Goal: Information Seeking & Learning: Learn about a topic

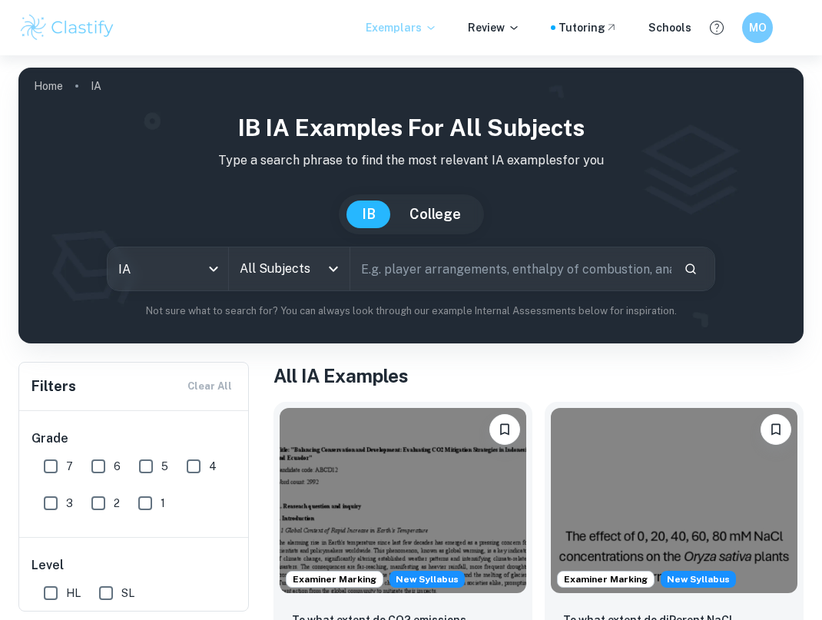
click at [433, 29] on icon at bounding box center [431, 28] width 12 height 12
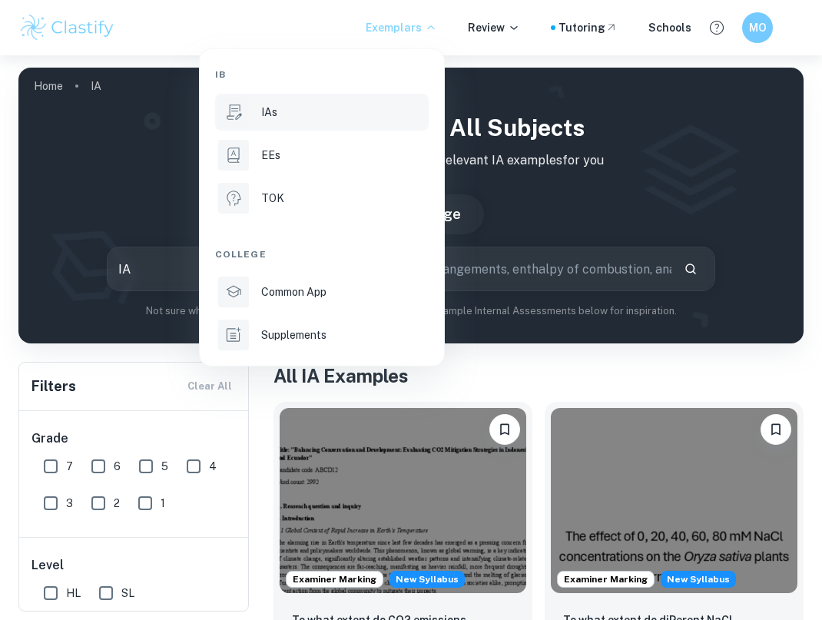
click at [332, 121] on li "IAs" at bounding box center [322, 112] width 214 height 37
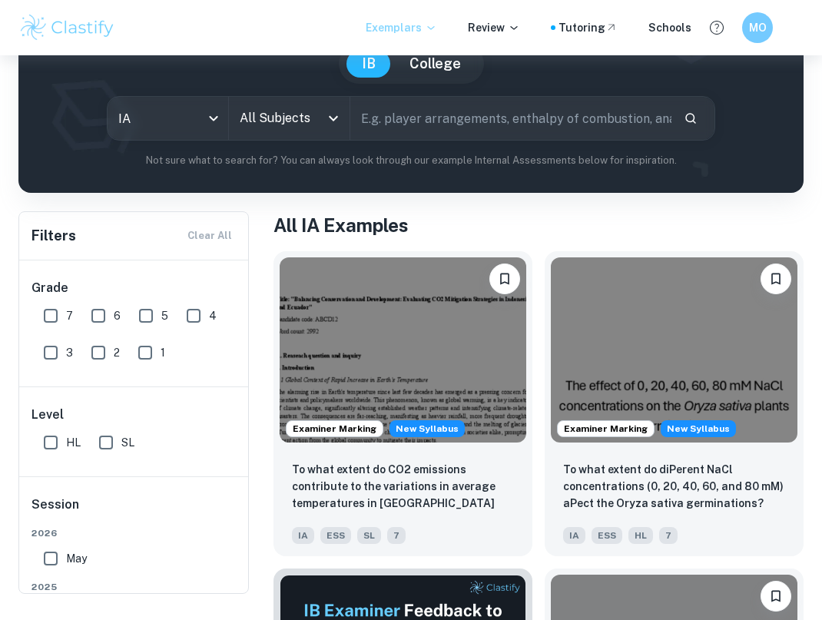
scroll to position [157, 0]
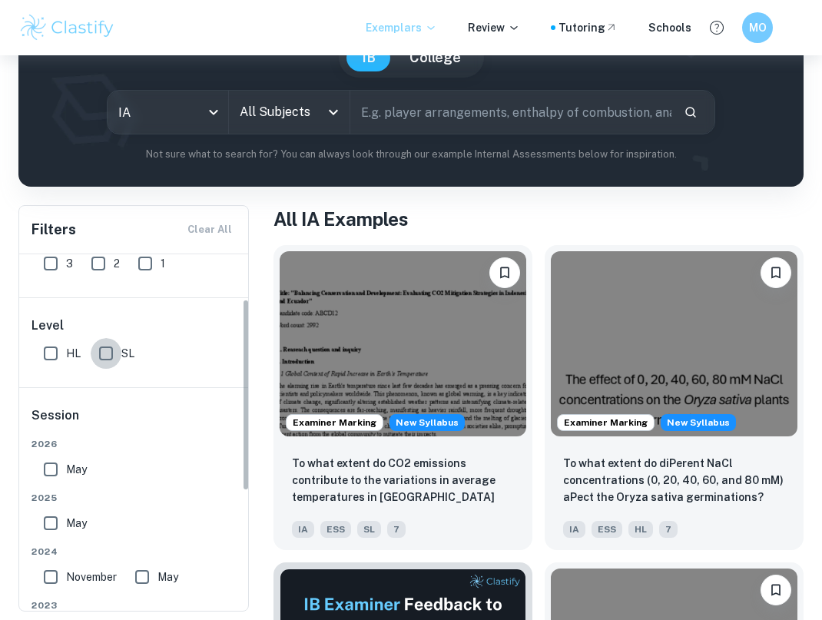
click at [104, 349] on input "SL" at bounding box center [106, 353] width 31 height 31
checkbox input "true"
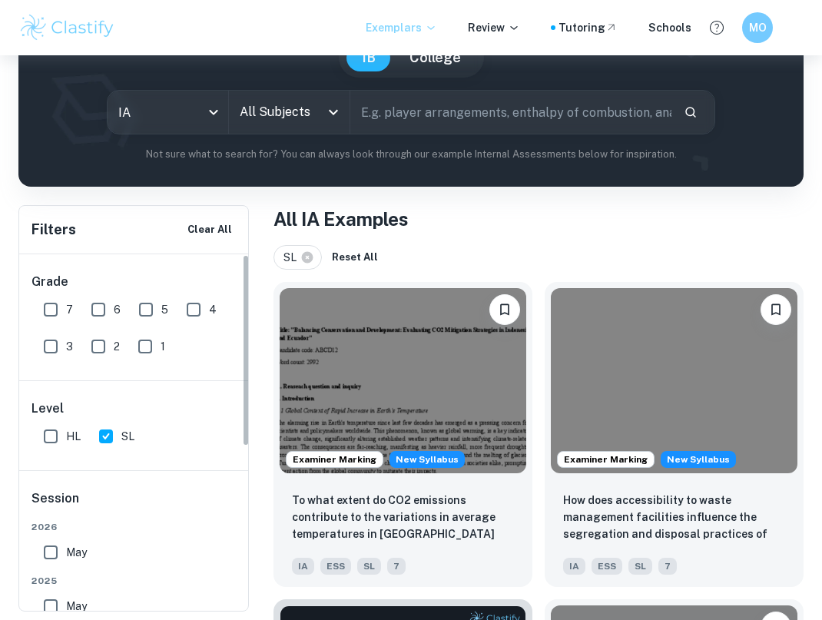
scroll to position [0, 0]
click at [55, 308] on input "7" at bounding box center [50, 309] width 31 height 31
checkbox input "true"
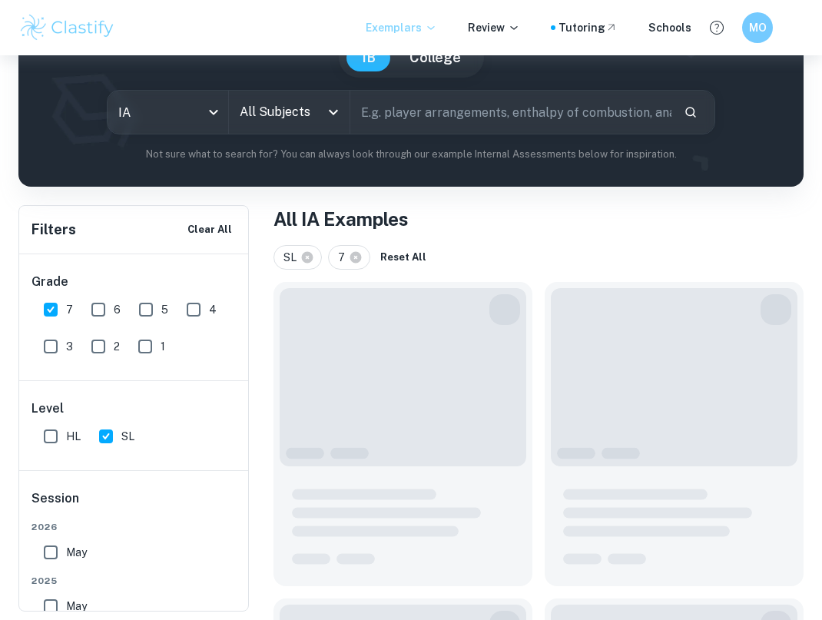
click at [91, 308] on input "6" at bounding box center [98, 309] width 31 height 31
checkbox input "true"
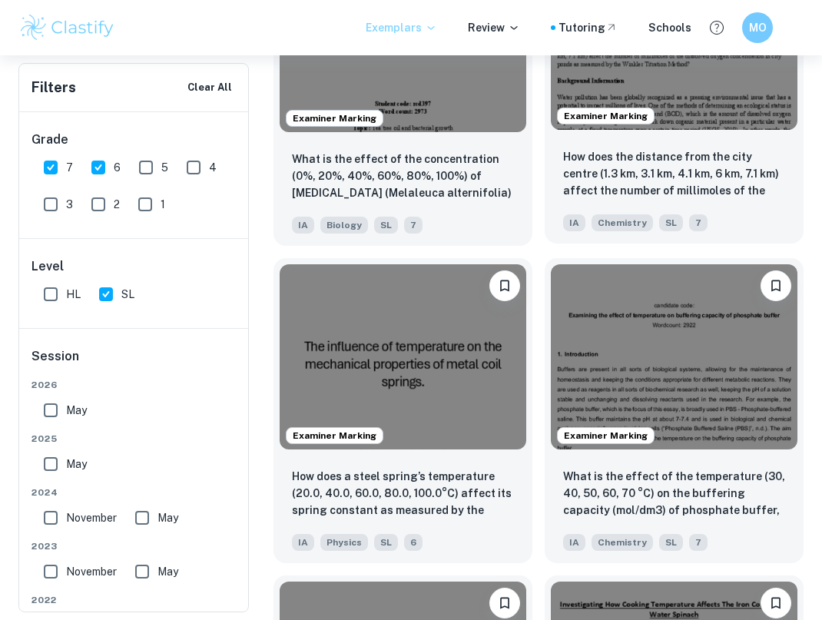
scroll to position [2482, 0]
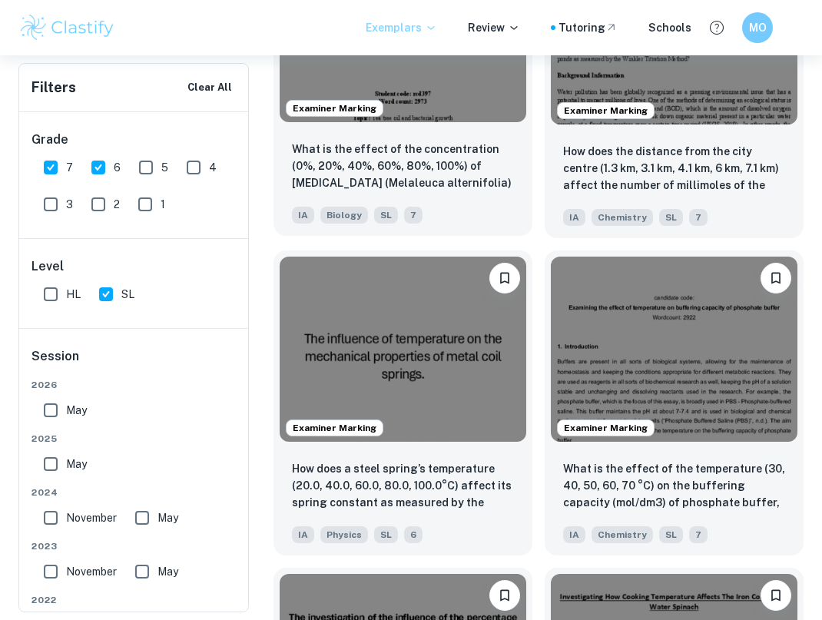
click at [432, 94] on img at bounding box center [403, 30] width 247 height 185
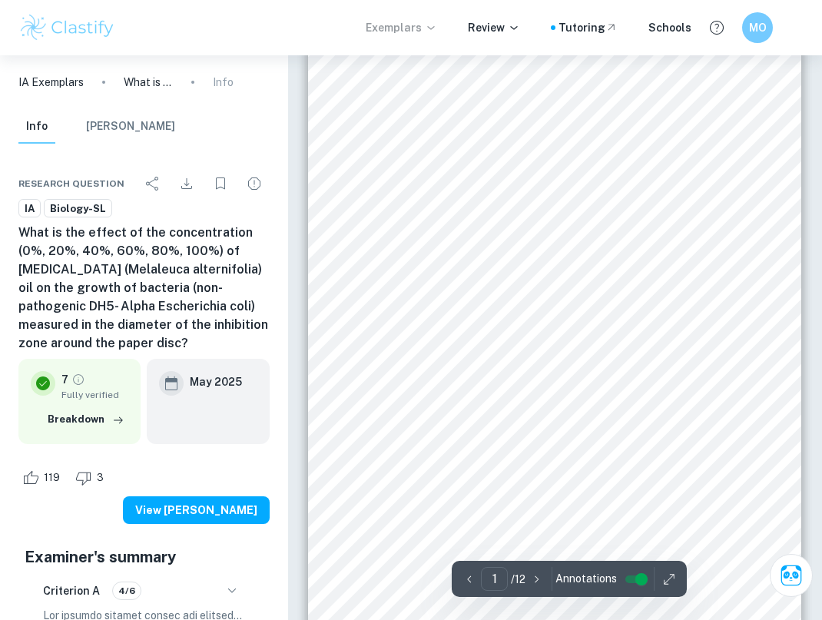
scroll to position [120, 0]
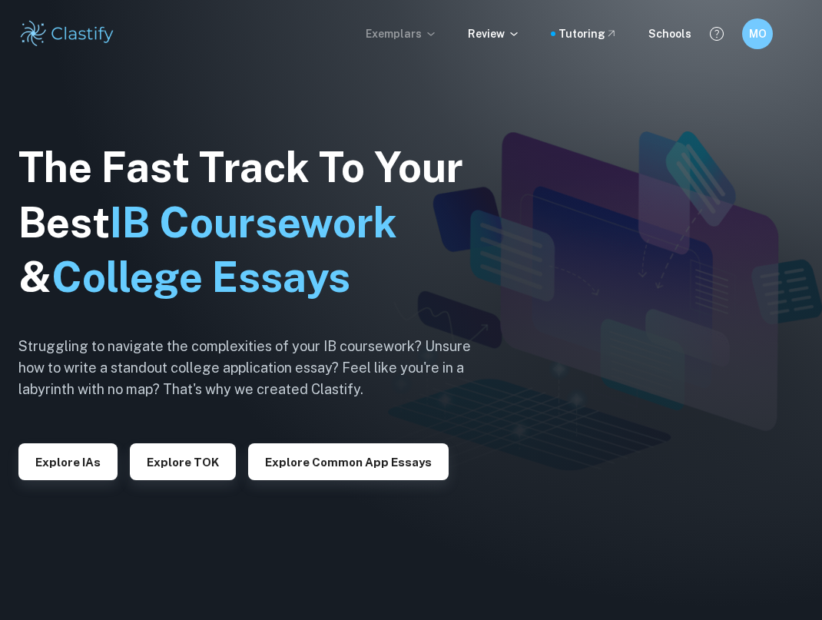
click at [417, 28] on p "Exemplars" at bounding box center [401, 33] width 71 height 17
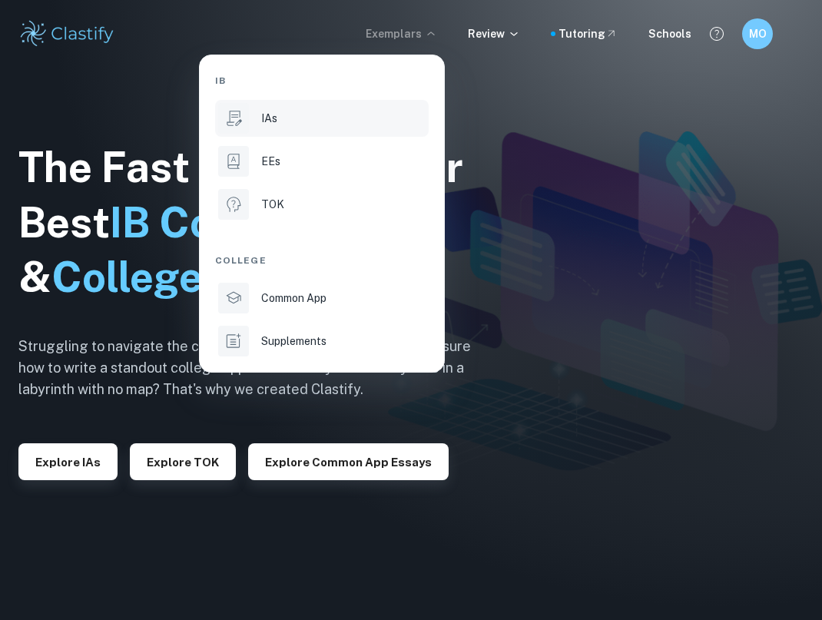
click at [298, 128] on li "IAs" at bounding box center [322, 118] width 214 height 37
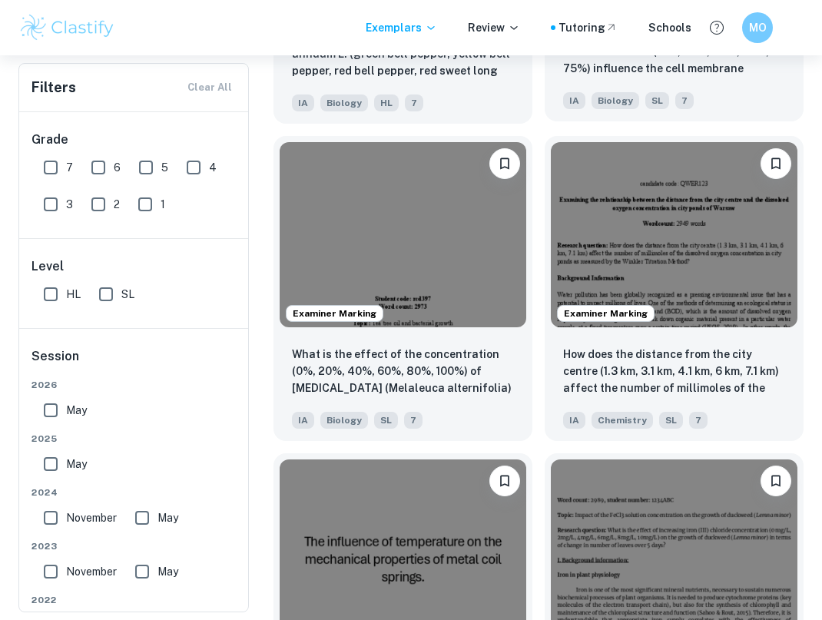
scroll to position [4258, 0]
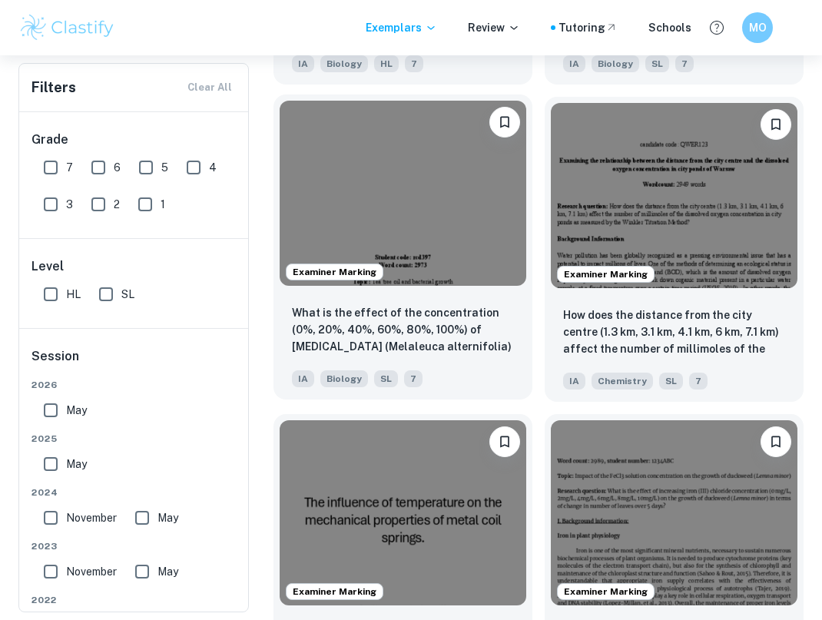
click at [497, 274] on img at bounding box center [403, 193] width 247 height 185
